Goal: Manage account settings

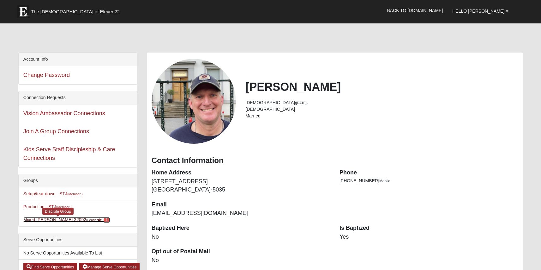
click at [33, 218] on link "Mixed Stevens 32092 (Leader ) 1" at bounding box center [66, 219] width 87 height 5
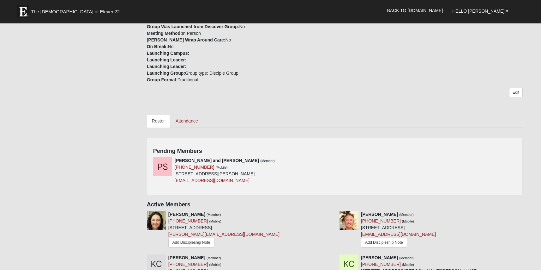
scroll to position [188, 0]
click at [333, 160] on icon at bounding box center [333, 159] width 4 height 4
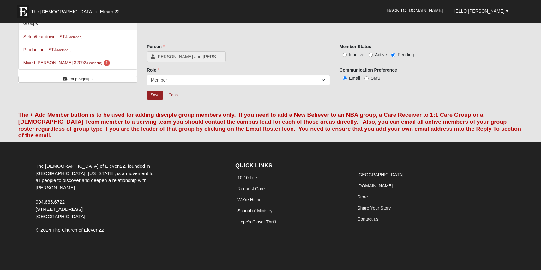
scroll to position [3, 0]
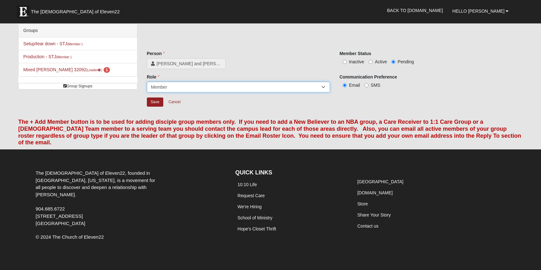
click at [259, 86] on select "Leader [PERSON_NAME] Coach Member Campus Lead Future Leader" at bounding box center [238, 87] width 183 height 11
click at [147, 82] on select "Leader [PERSON_NAME] Coach Member Campus Lead Future Leader" at bounding box center [238, 87] width 183 height 11
click at [372, 62] on input "Active" at bounding box center [371, 62] width 4 height 4
radio input "true"
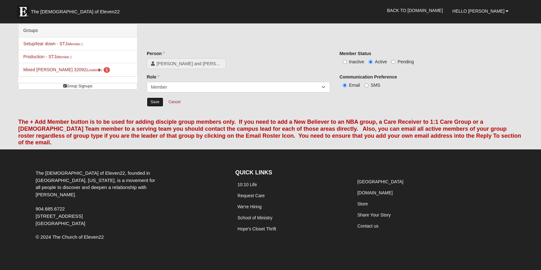
click at [156, 105] on input "Save" at bounding box center [155, 101] width 16 height 9
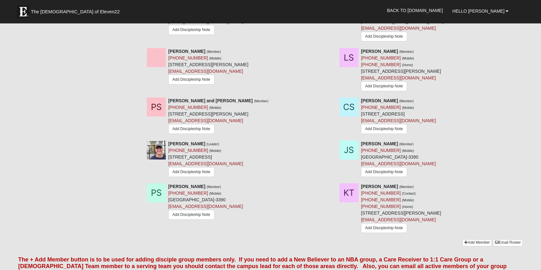
scroll to position [0, 0]
